Goal: Task Accomplishment & Management: Manage account settings

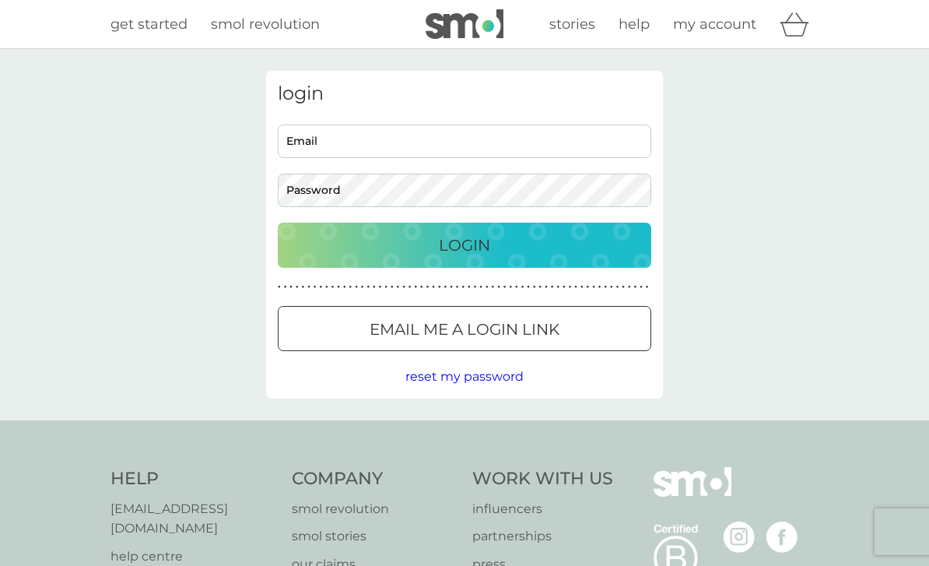
click at [622, 138] on input "Email" at bounding box center [464, 140] width 373 height 33
type input "[EMAIL_ADDRESS][DOMAIN_NAME]"
click at [464, 244] on button "Login" at bounding box center [464, 244] width 373 height 45
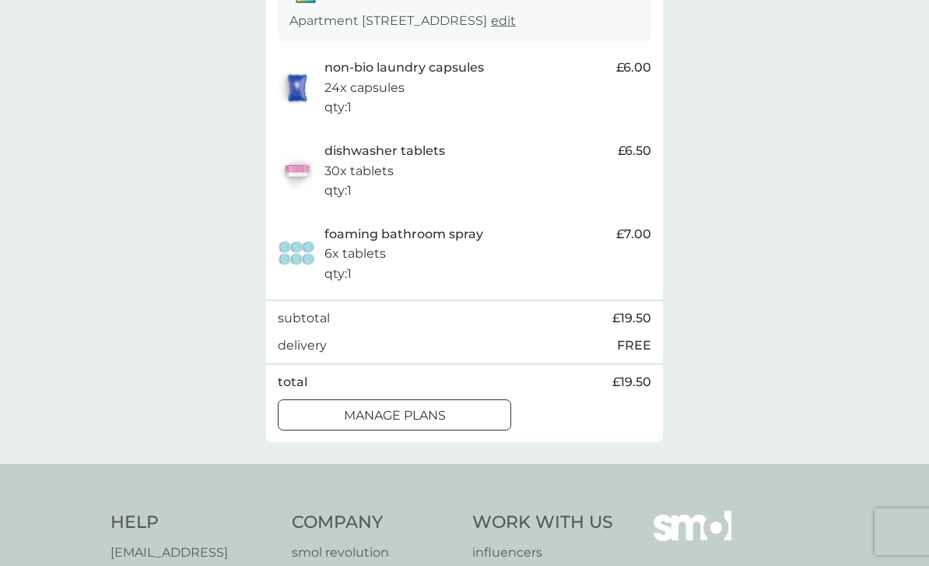
scroll to position [305, 0]
click at [479, 422] on div "manage plans" at bounding box center [394, 416] width 232 height 20
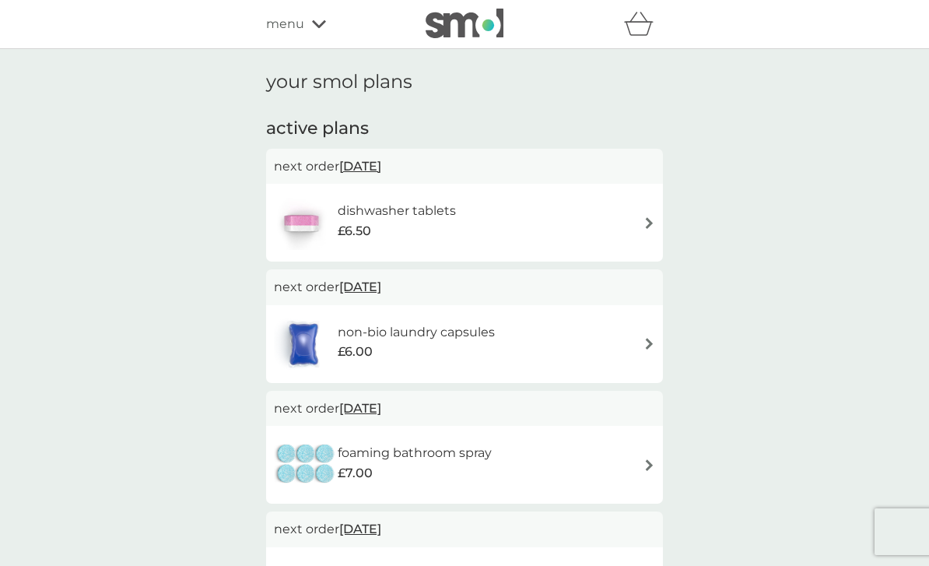
click at [381, 406] on span "[DATE]" at bounding box center [360, 408] width 42 height 30
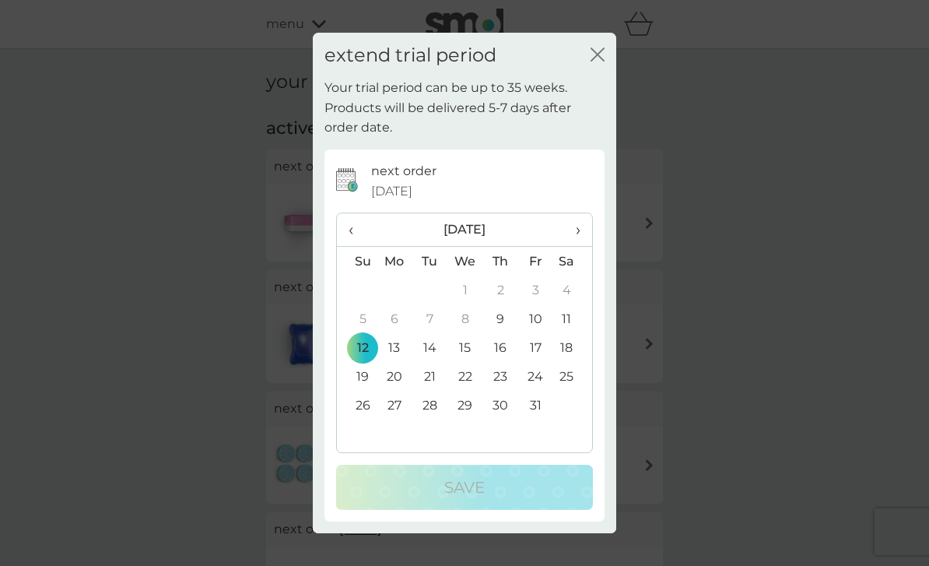
click at [581, 247] on th "›" at bounding box center [572, 229] width 39 height 33
click at [583, 247] on th "›" at bounding box center [572, 229] width 39 height 33
click at [405, 362] on td "12" at bounding box center [395, 347] width 36 height 29
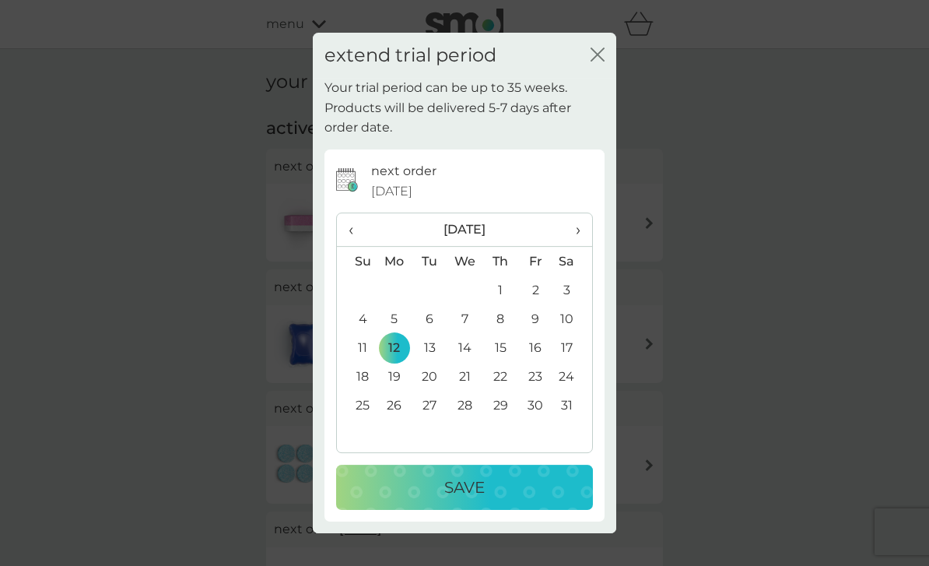
click at [514, 499] on div "Save" at bounding box center [465, 487] width 226 height 25
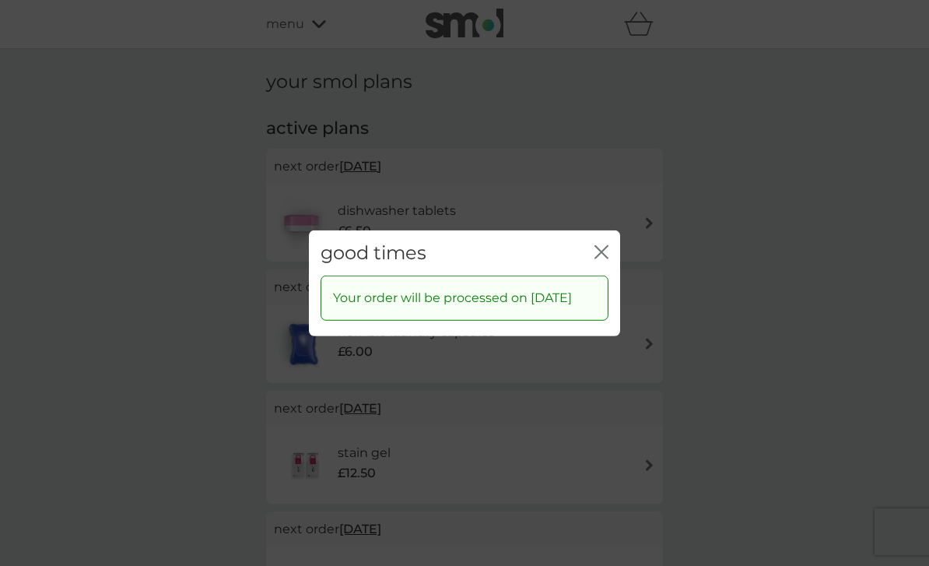
click at [600, 257] on icon "close" at bounding box center [598, 251] width 6 height 12
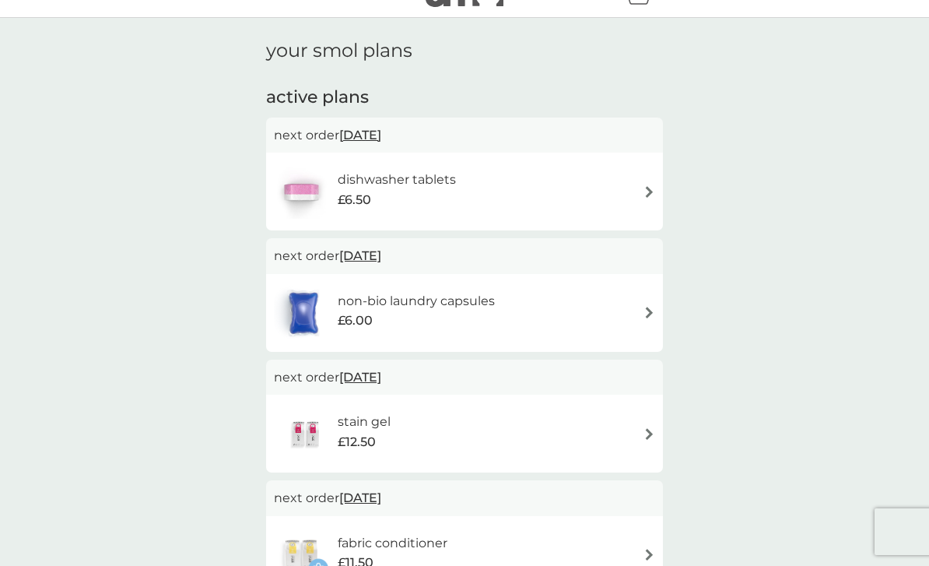
scroll to position [32, 0]
click at [381, 137] on span "12 Oct 2025" at bounding box center [360, 134] width 42 height 30
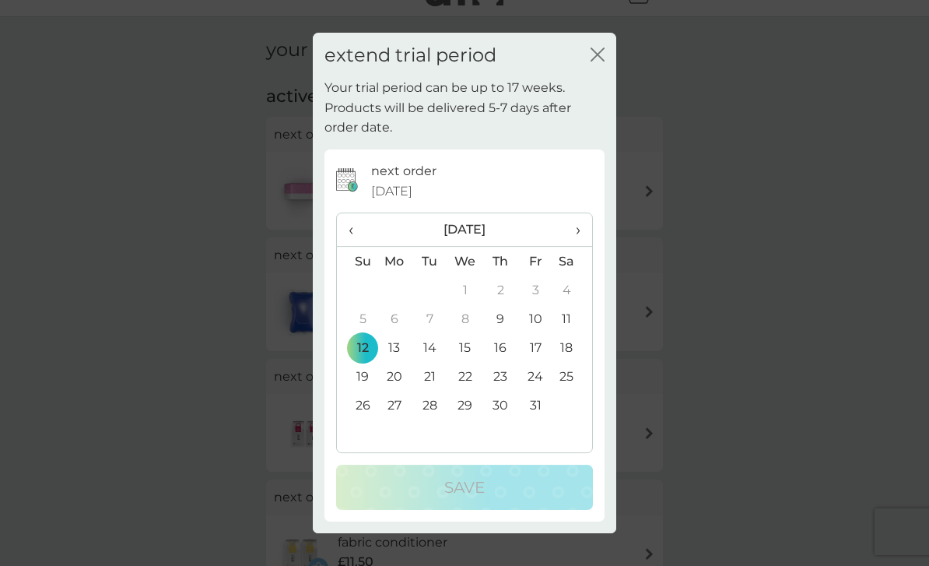
click at [580, 232] on span "›" at bounding box center [573, 229] width 16 height 33
click at [474, 349] on td "12" at bounding box center [465, 347] width 36 height 29
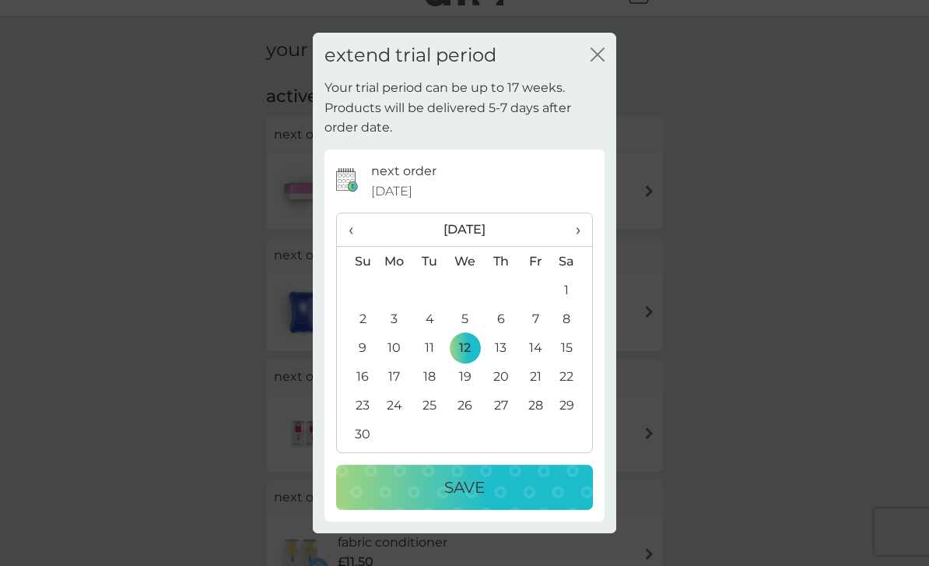
click at [531, 489] on div "Save" at bounding box center [465, 487] width 226 height 25
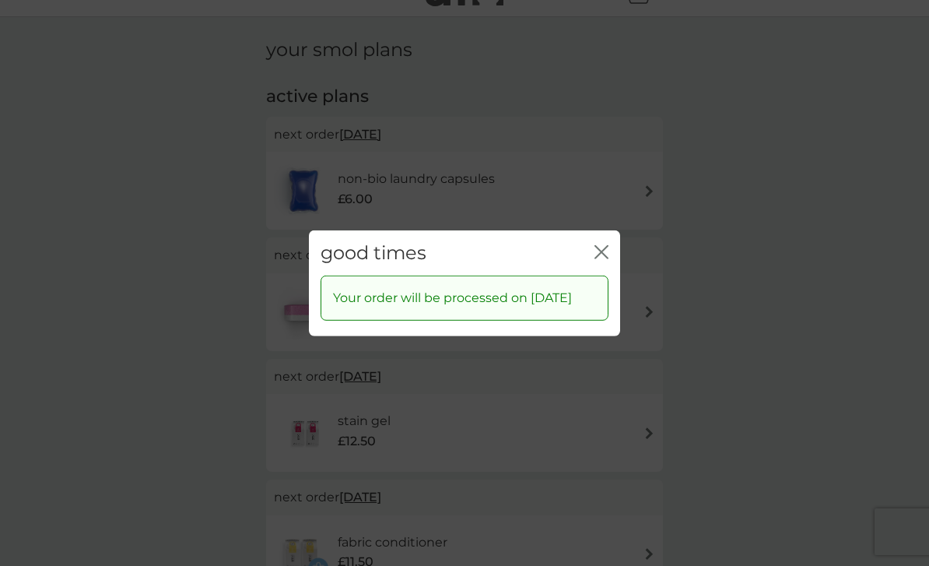
click at [609, 236] on div "good times close" at bounding box center [464, 252] width 311 height 46
click at [601, 247] on icon "close" at bounding box center [601, 251] width 14 height 14
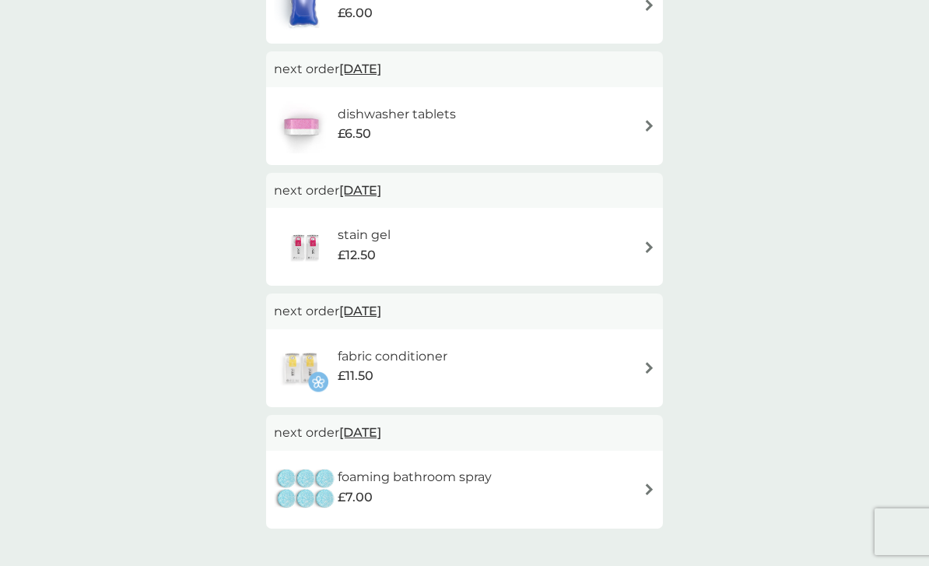
scroll to position [217, 0]
click at [651, 365] on img at bounding box center [649, 369] width 12 height 12
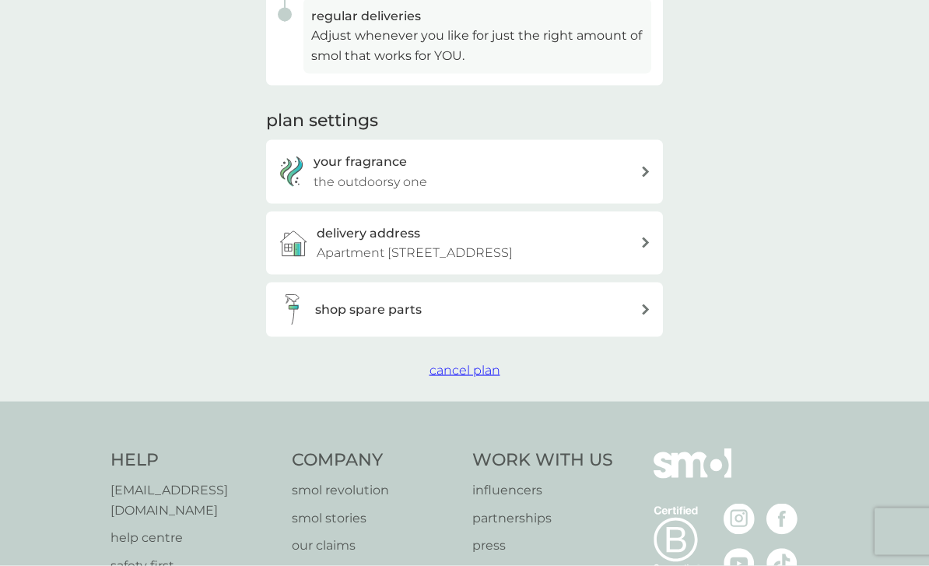
scroll to position [450, 0]
click at [483, 377] on span "cancel plan" at bounding box center [464, 369] width 71 height 15
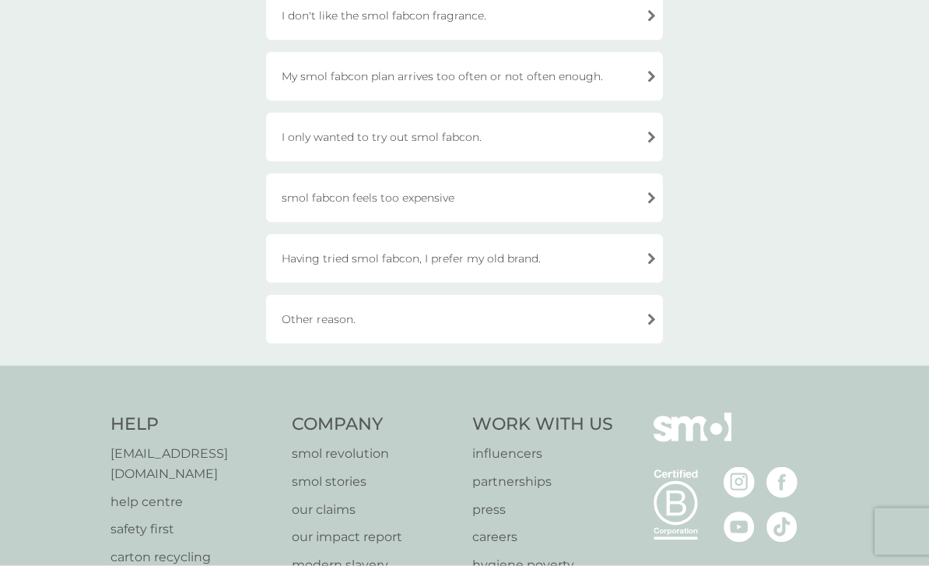
click at [620, 323] on div "Other reason." at bounding box center [464, 319] width 397 height 49
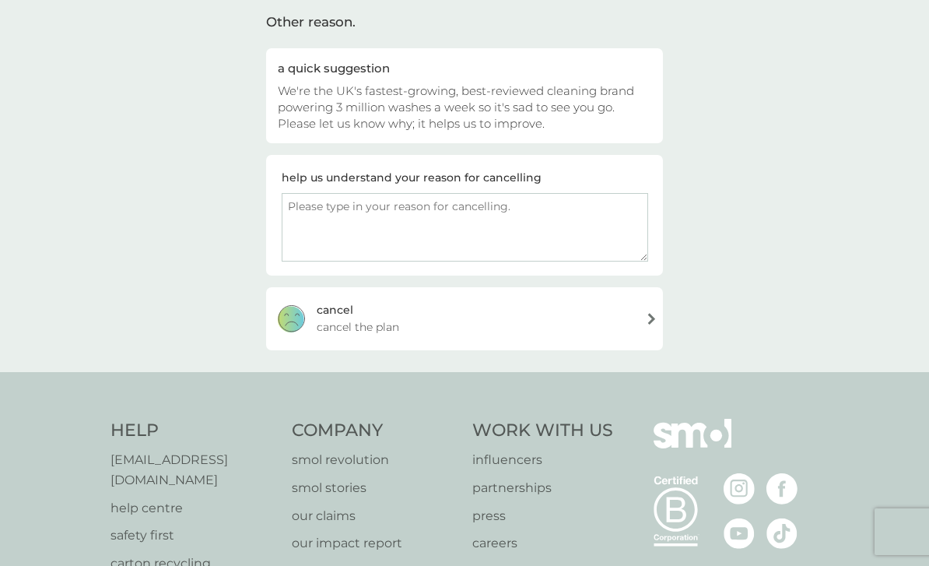
scroll to position [114, 0]
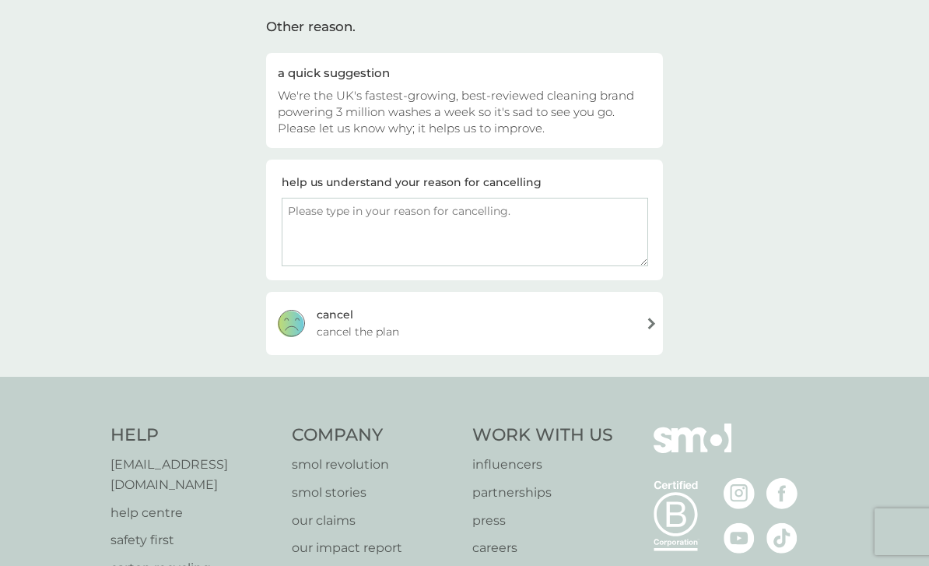
click at [603, 236] on textarea at bounding box center [465, 232] width 366 height 68
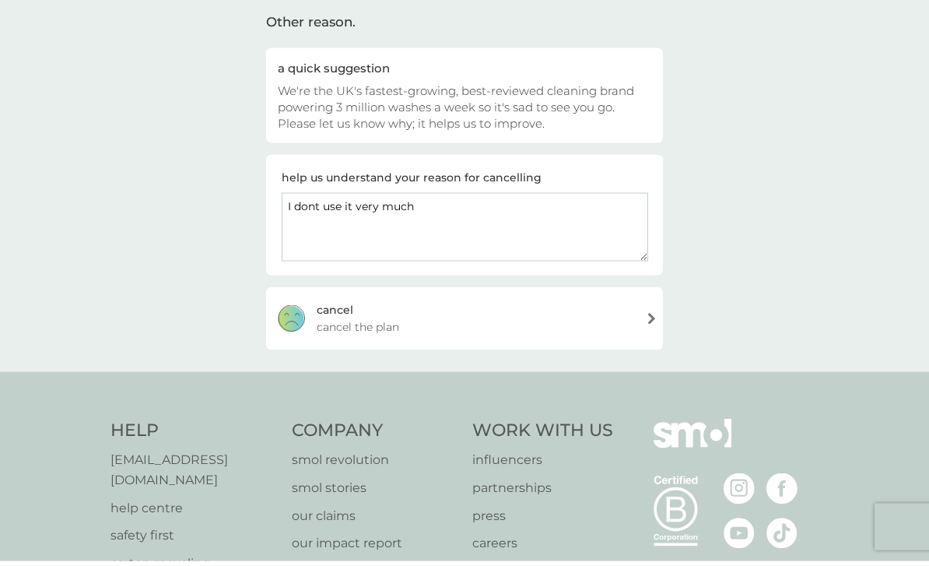
type textarea "I dont use it very much"
click at [597, 327] on div "cancel cancel the plan" at bounding box center [464, 323] width 397 height 62
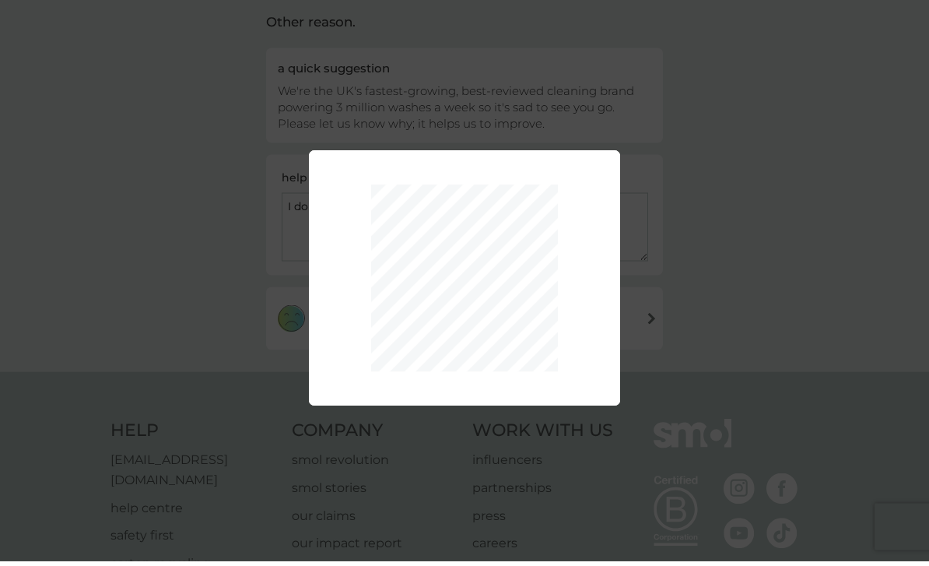
scroll to position [119, 0]
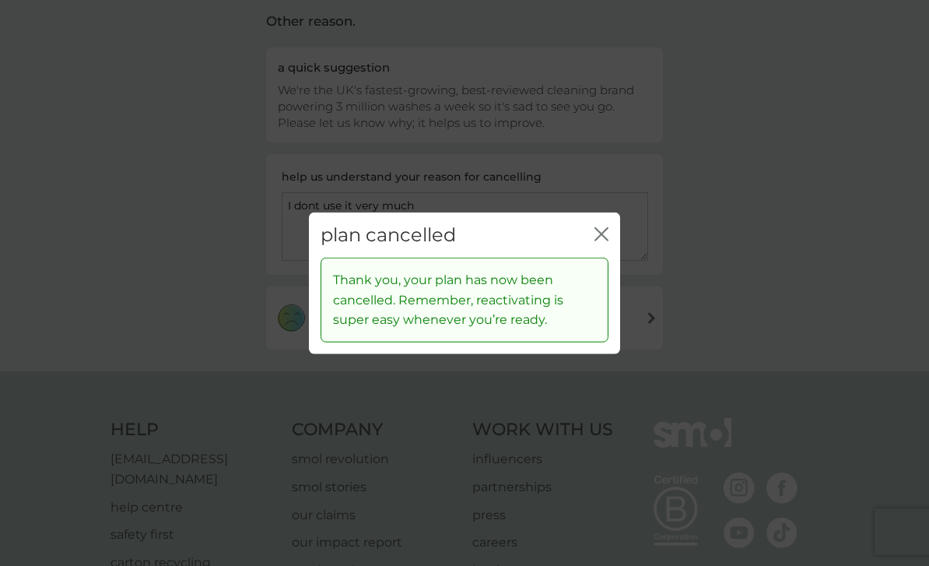
click at [599, 240] on icon "close" at bounding box center [598, 233] width 6 height 12
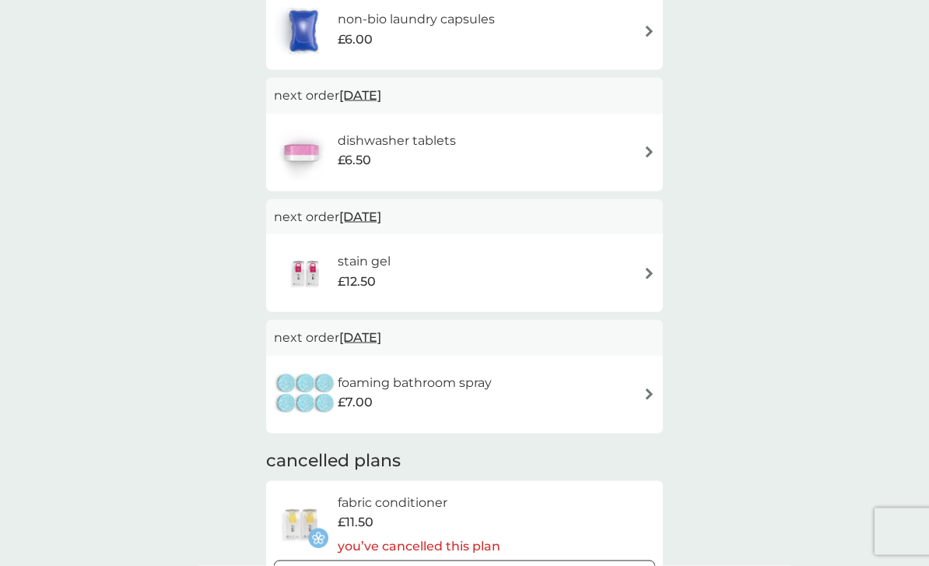
scroll to position [197, 0]
